Goal: Task Accomplishment & Management: Manage account settings

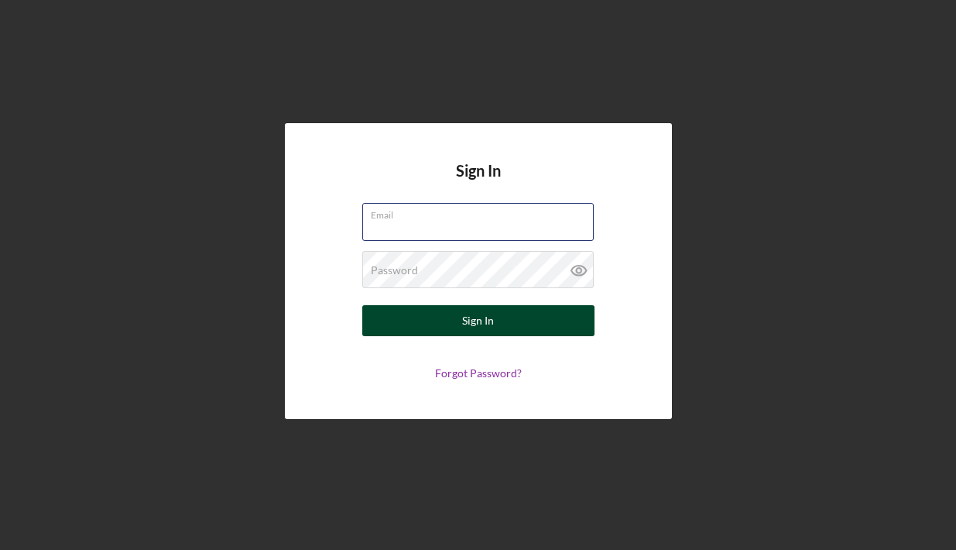
type input "[EMAIL_ADDRESS][DOMAIN_NAME]"
click at [440, 329] on button "Sign In" at bounding box center [478, 320] width 232 height 31
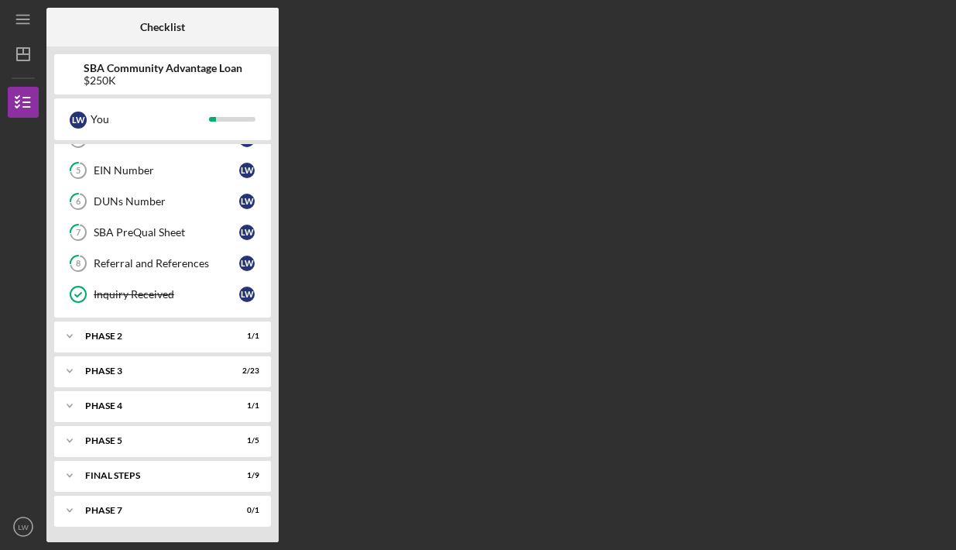
scroll to position [145, 0]
click at [150, 337] on div "Phase 2" at bounding box center [168, 335] width 166 height 9
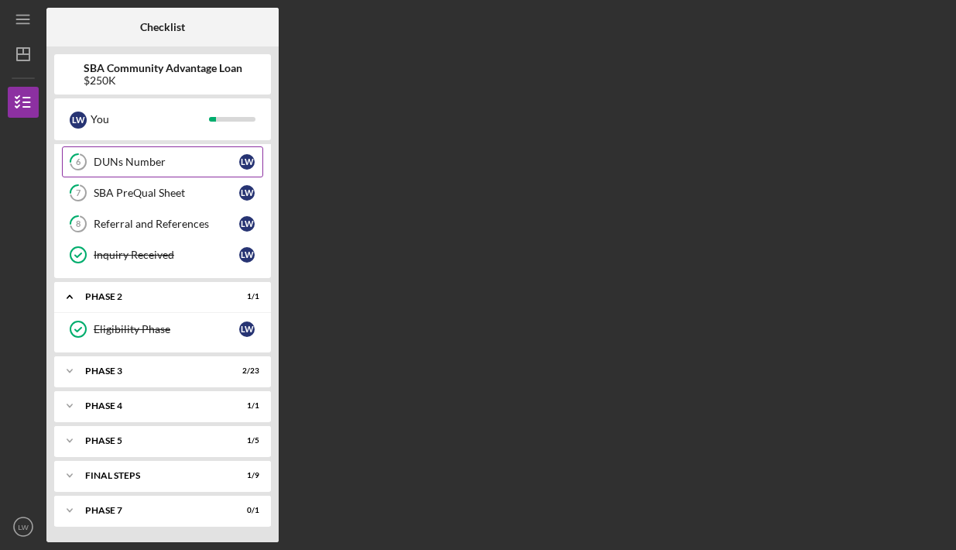
scroll to position [184, 0]
click at [139, 378] on div "Icon/Expander Phase 3 2 / 23" at bounding box center [162, 370] width 217 height 31
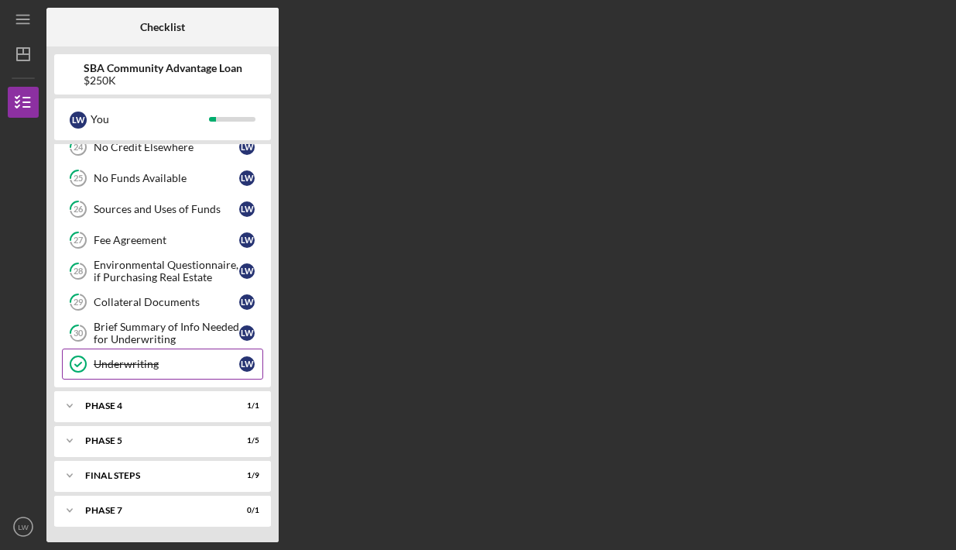
scroll to position [905, 0]
click at [129, 403] on div "Phase 4" at bounding box center [168, 405] width 166 height 9
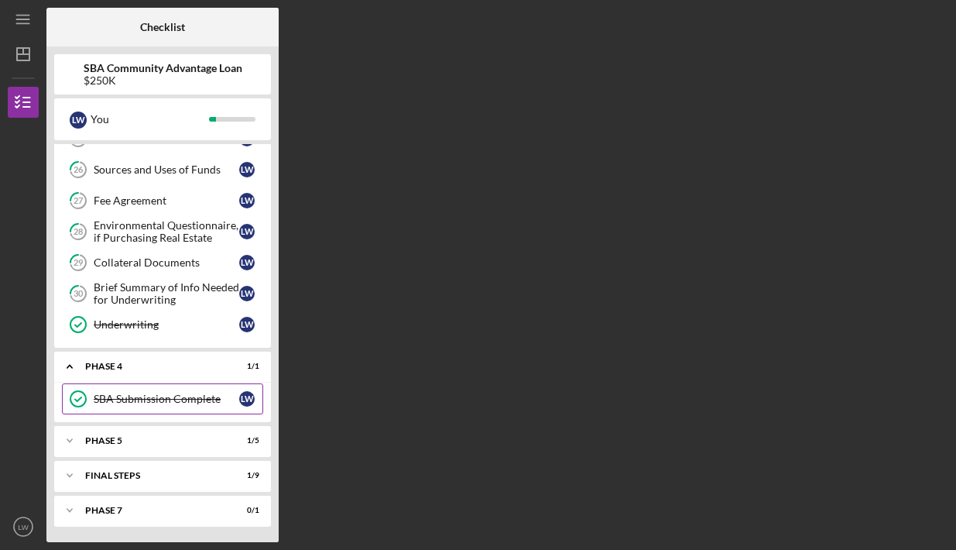
scroll to position [944, 0]
click at [126, 442] on div "Phase 5" at bounding box center [168, 440] width 166 height 9
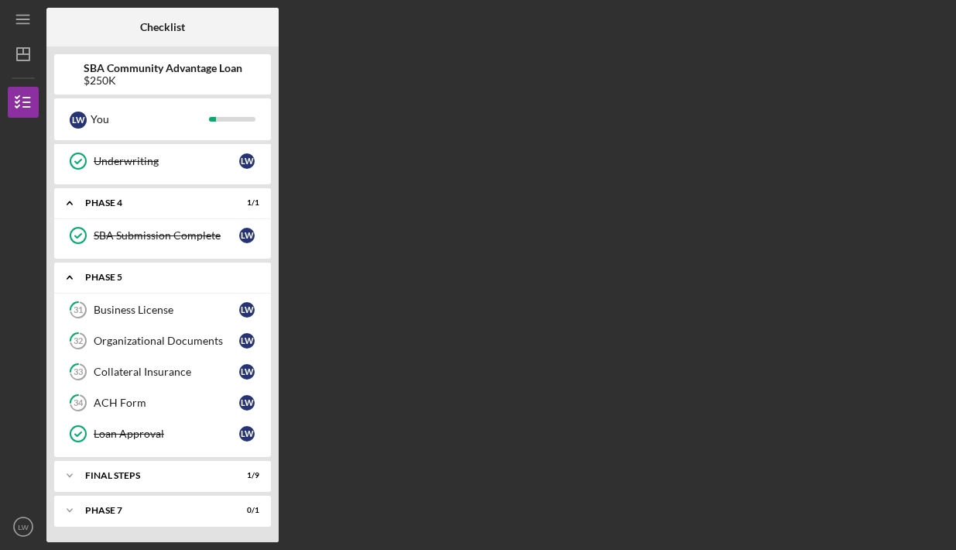
scroll to position [1108, 0]
click at [118, 479] on div "FINAL STEPS" at bounding box center [168, 475] width 166 height 9
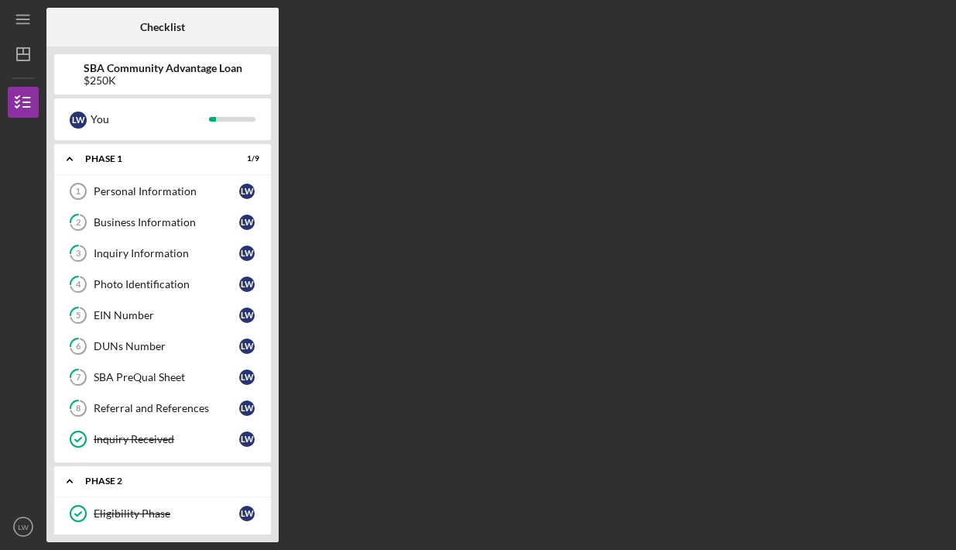
scroll to position [0, 0]
click at [150, 364] on link "7 SBA PreQual Sheet [PERSON_NAME]" at bounding box center [162, 376] width 201 height 31
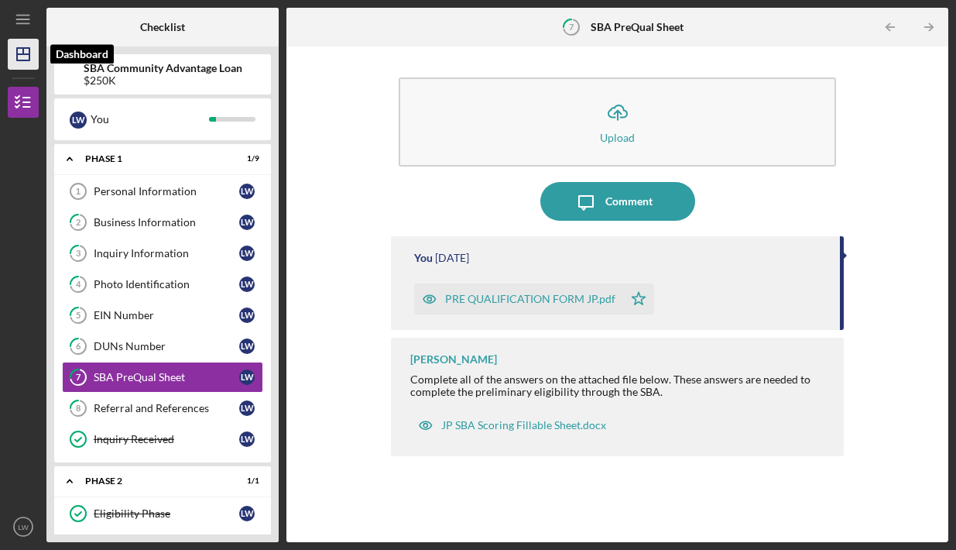
click at [14, 59] on icon "Icon/Dashboard" at bounding box center [23, 54] width 39 height 39
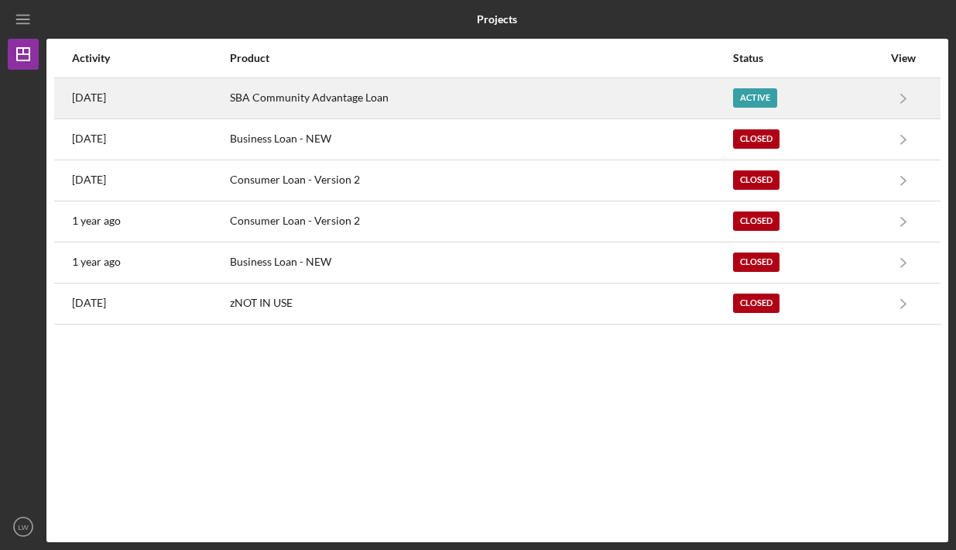
click at [869, 97] on div "Active" at bounding box center [807, 98] width 149 height 39
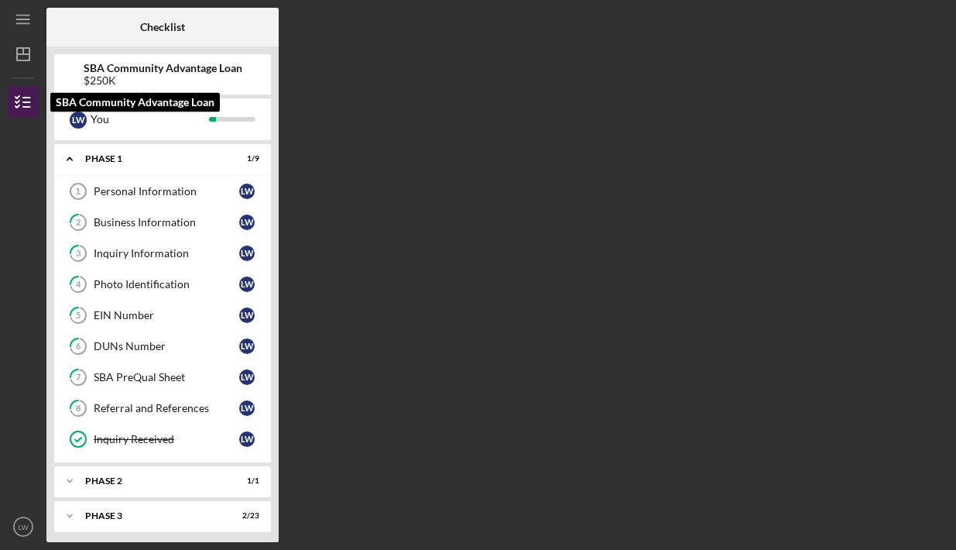
click at [36, 105] on icon "button" at bounding box center [23, 102] width 39 height 39
click at [36, 104] on icon "button" at bounding box center [23, 102] width 39 height 39
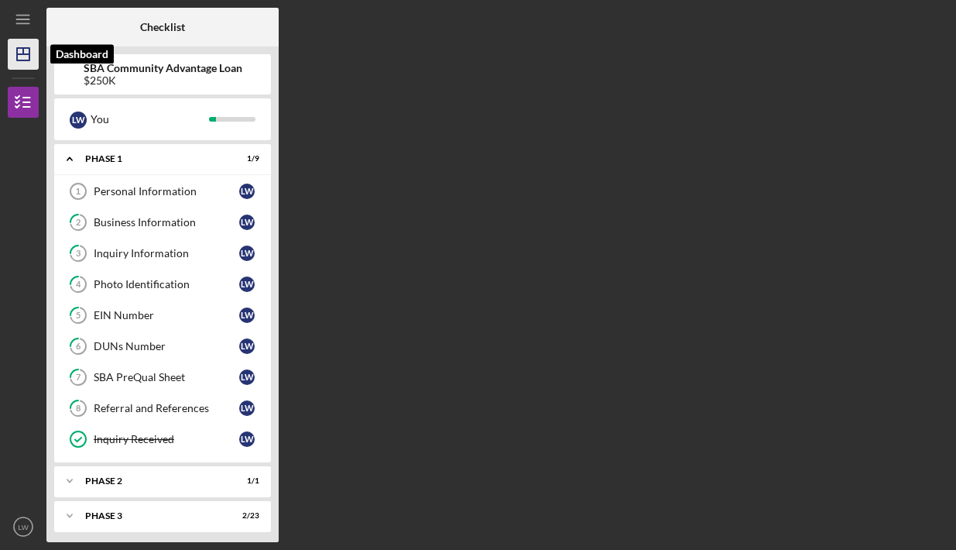
click at [21, 58] on icon "Icon/Dashboard" at bounding box center [23, 54] width 39 height 39
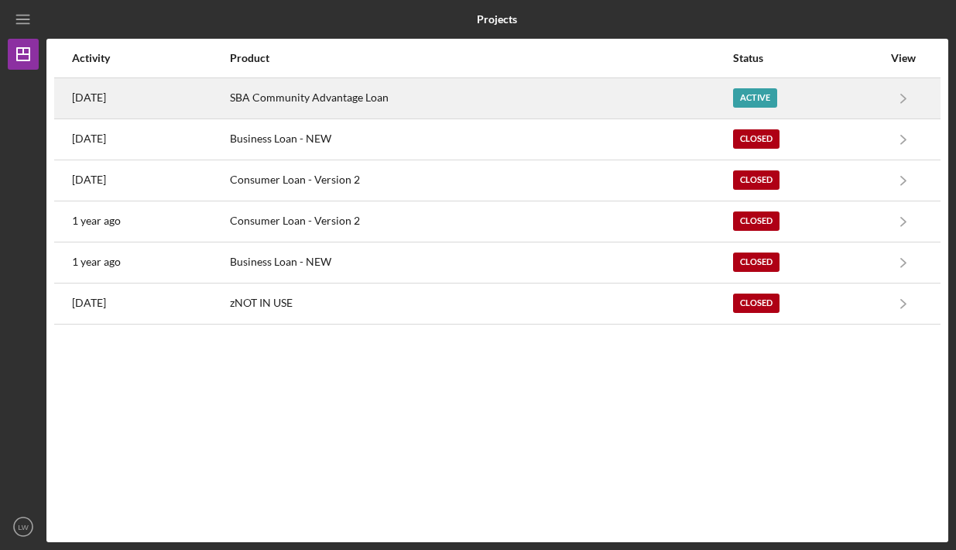
click at [755, 95] on div "Active" at bounding box center [755, 97] width 44 height 19
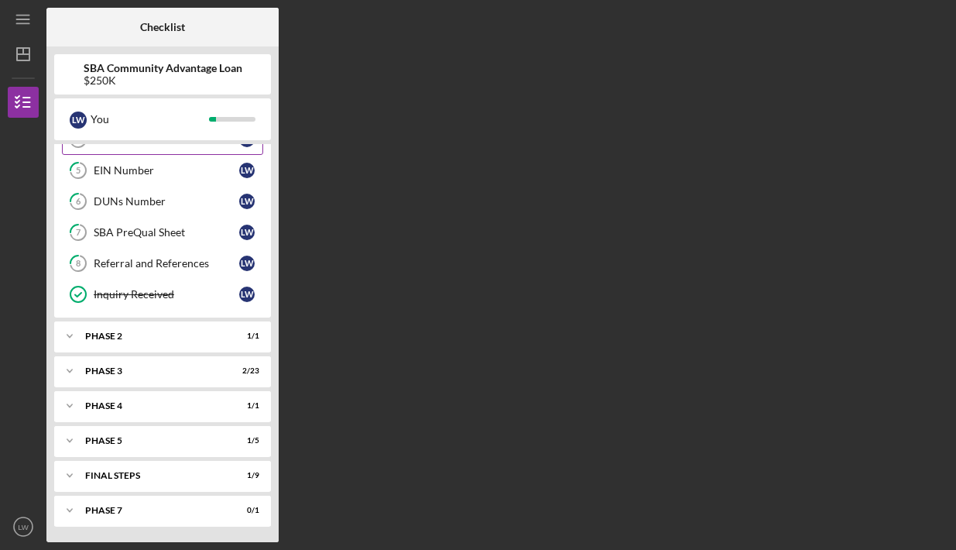
scroll to position [145, 0]
